Goal: Task Accomplishment & Management: Manage account settings

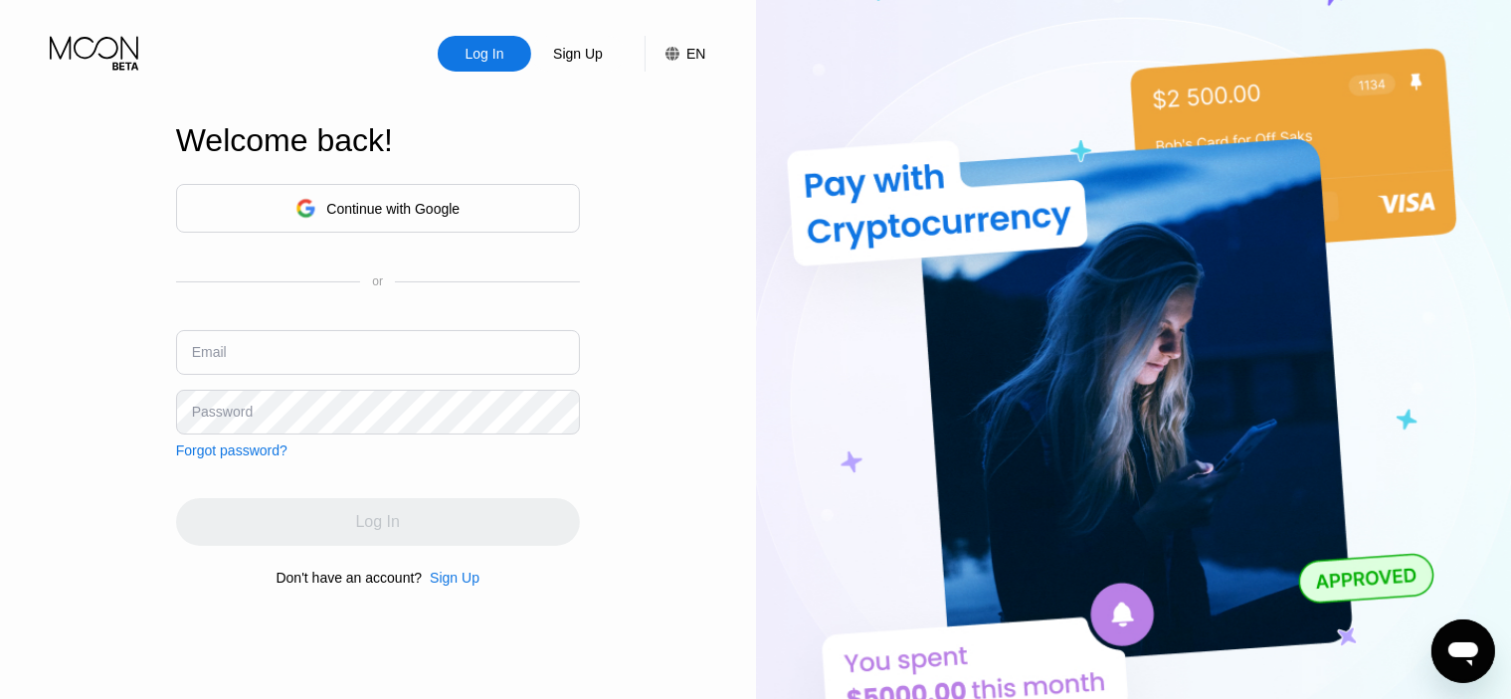
click at [374, 364] on input "text" at bounding box center [378, 352] width 404 height 45
click at [380, 365] on input "text" at bounding box center [378, 352] width 404 height 45
click at [382, 364] on input "text" at bounding box center [378, 352] width 404 height 45
click at [691, 51] on div "EN" at bounding box center [695, 54] width 19 height 16
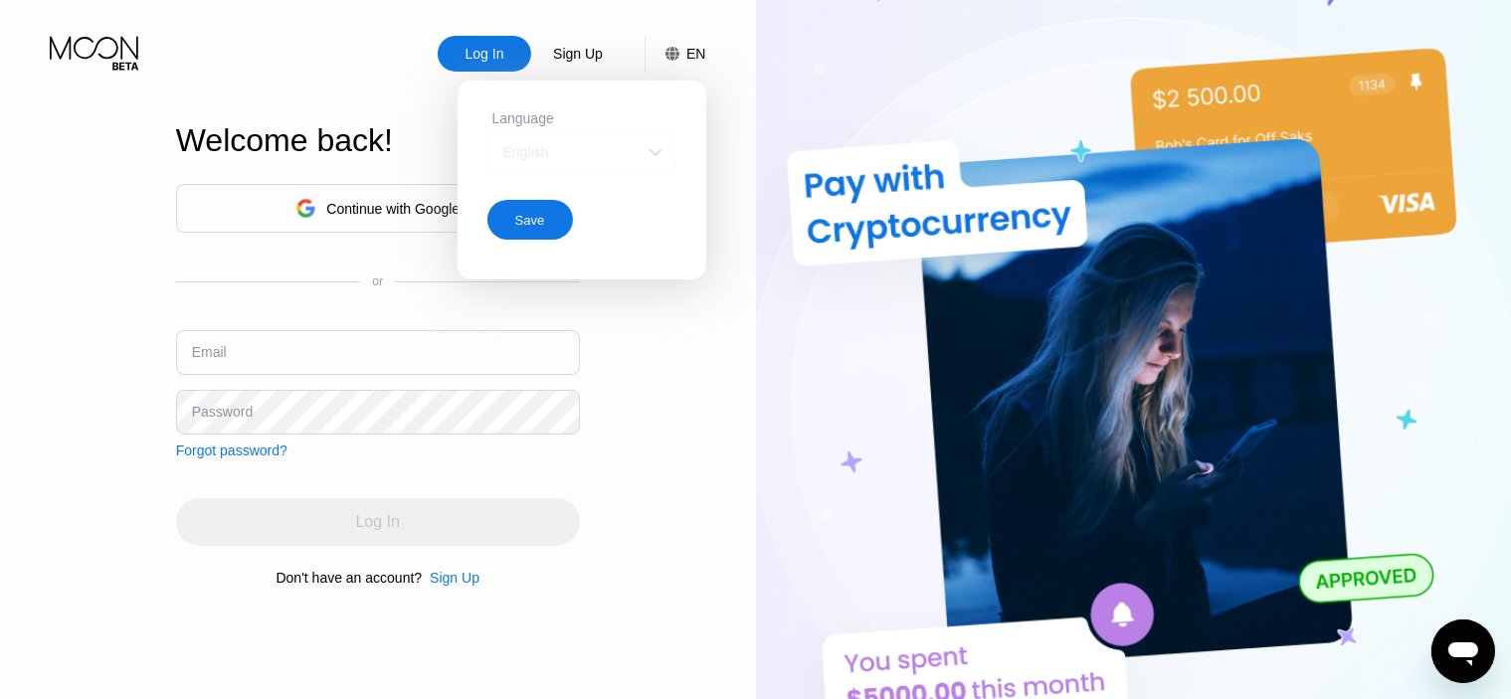
click at [668, 146] on div "English" at bounding box center [581, 152] width 189 height 40
click at [650, 152] on img at bounding box center [656, 152] width 20 height 20
click at [677, 472] on div "Log In Sign Up EN Language English Save Welcome back! Continue with Google or E…" at bounding box center [378, 384] width 756 height 769
click at [670, 399] on div "Log In Sign Up EN Language English Save Welcome back! Continue with Google or E…" at bounding box center [378, 384] width 756 height 769
drag, startPoint x: 674, startPoint y: 267, endPoint x: 657, endPoint y: 198, distance: 70.7
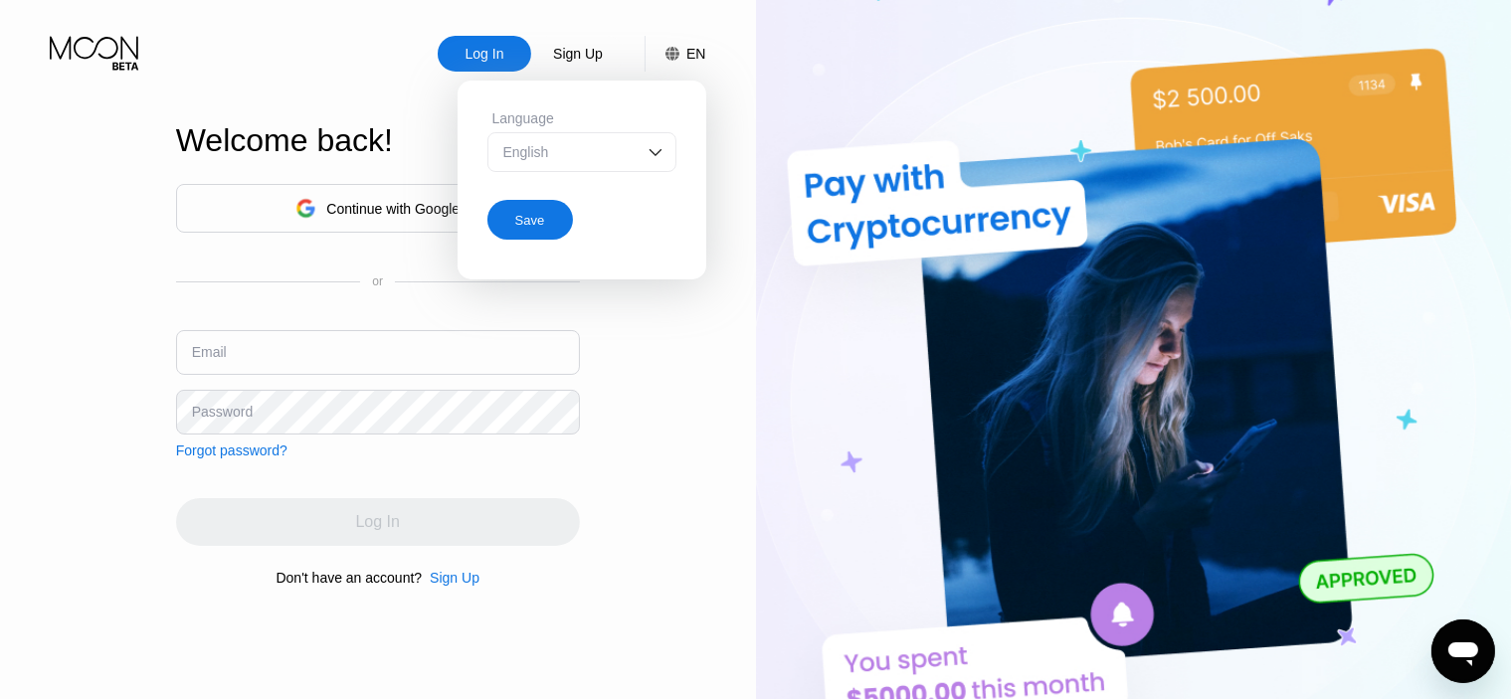
click at [673, 264] on div "Language English Save" at bounding box center [582, 175] width 249 height 189
click at [554, 222] on div "Save" at bounding box center [530, 220] width 86 height 40
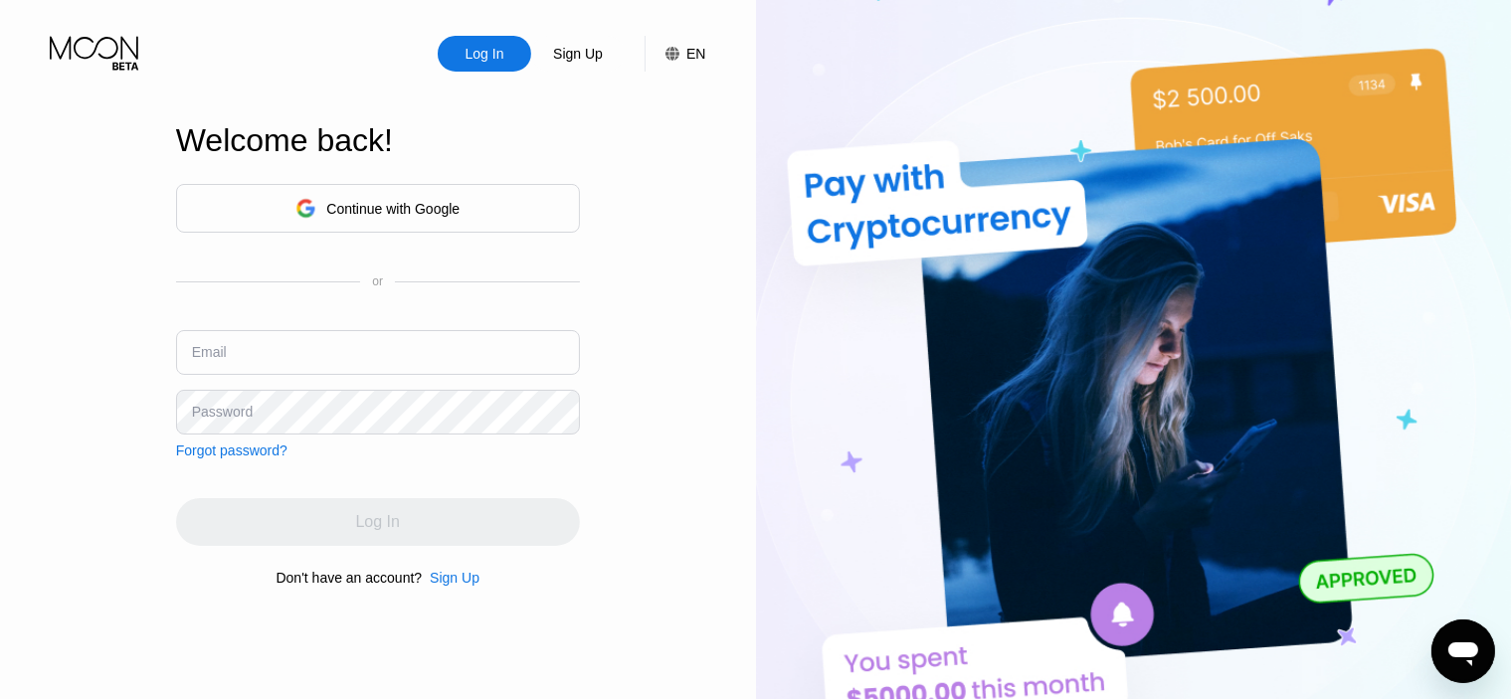
click at [704, 401] on div "Log In Sign Up EN Language English Save Welcome back! Continue with Google or E…" at bounding box center [378, 384] width 756 height 769
click at [438, 202] on div "Continue with Google" at bounding box center [392, 209] width 133 height 16
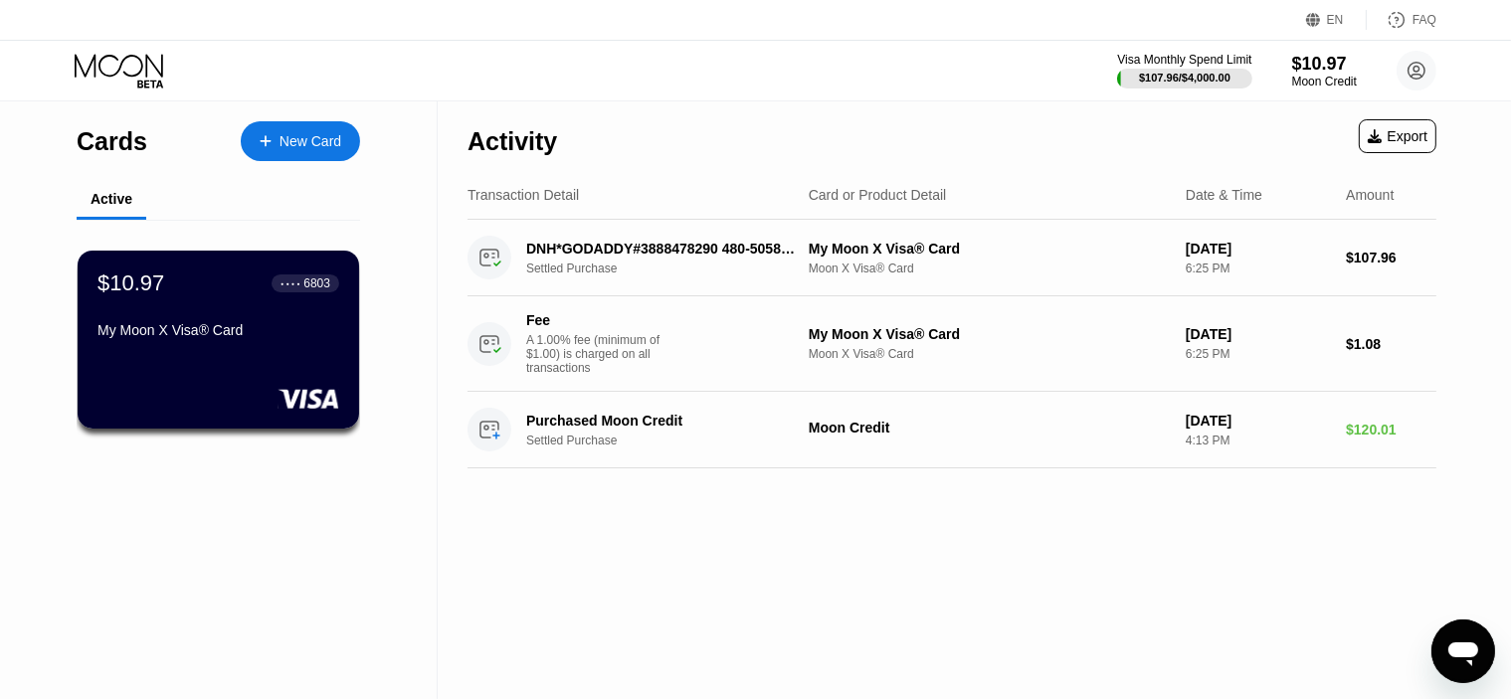
click at [840, 582] on div "Activity Export Transaction Detail Card or Product Detail Date & Time Amount DN…" at bounding box center [952, 400] width 1029 height 598
click at [270, 358] on div "$10.97 ● ● ● ● 6803 My Moon X Visa® Card" at bounding box center [219, 340] width 285 height 180
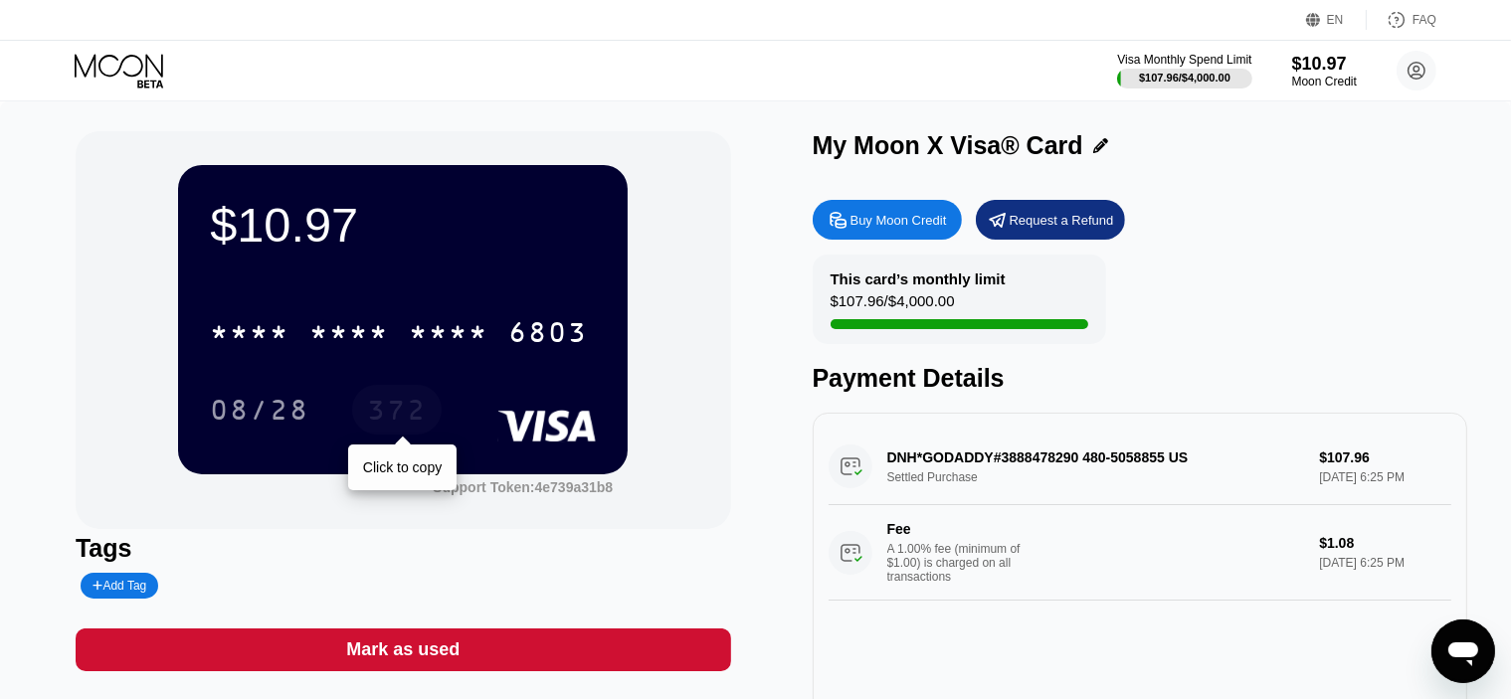
click at [414, 408] on div "372" at bounding box center [397, 413] width 60 height 32
